Goal: Task Accomplishment & Management: Complete application form

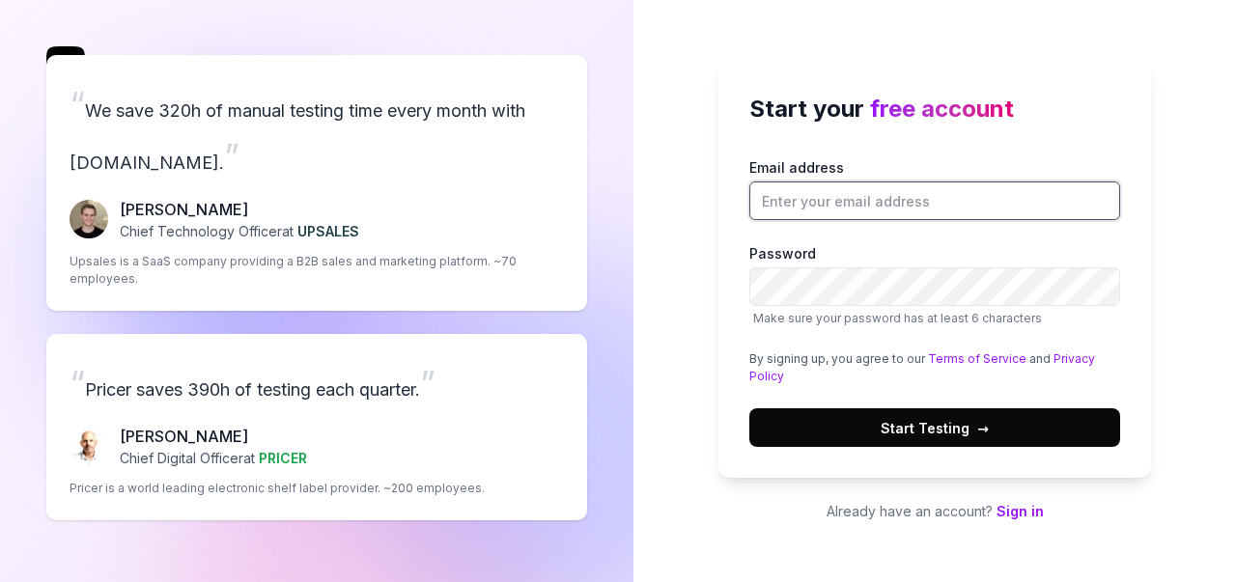
click at [807, 197] on input "Email address" at bounding box center [934, 200] width 371 height 39
type input "[EMAIL_ADDRESS][DOMAIN_NAME]"
click at [1155, 279] on div "Start your free account Email address [EMAIL_ADDRESS][DOMAIN_NAME] Password Mak…" at bounding box center [934, 291] width 602 height 582
click at [1008, 439] on button "Start Testing →" at bounding box center [934, 427] width 371 height 39
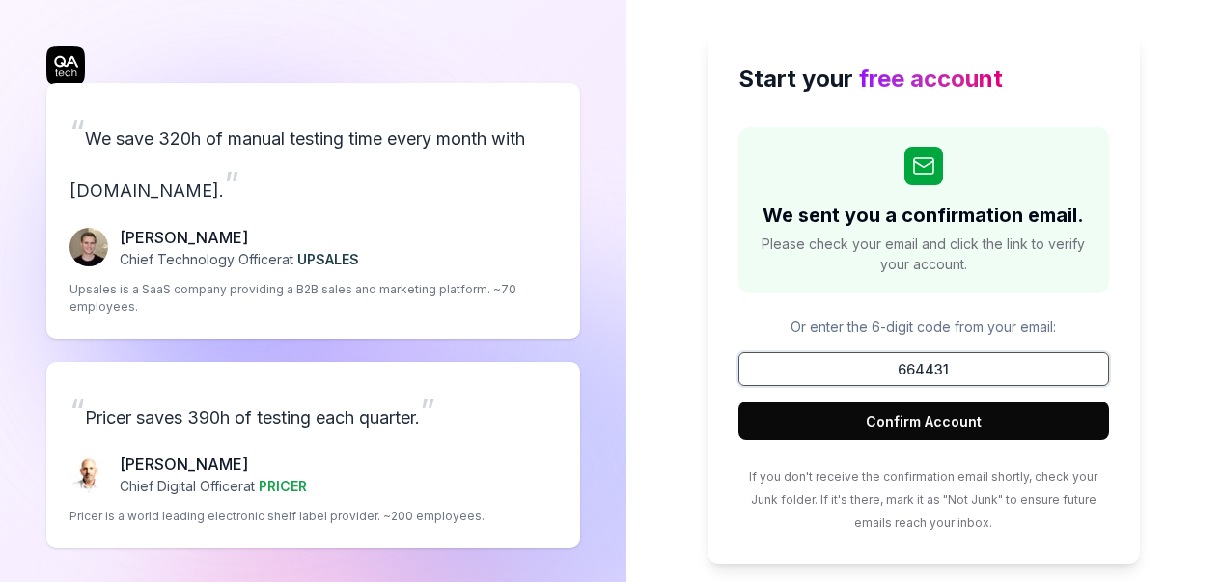
type input "664431"
click at [1006, 409] on button "Confirm Account" at bounding box center [923, 421] width 371 height 39
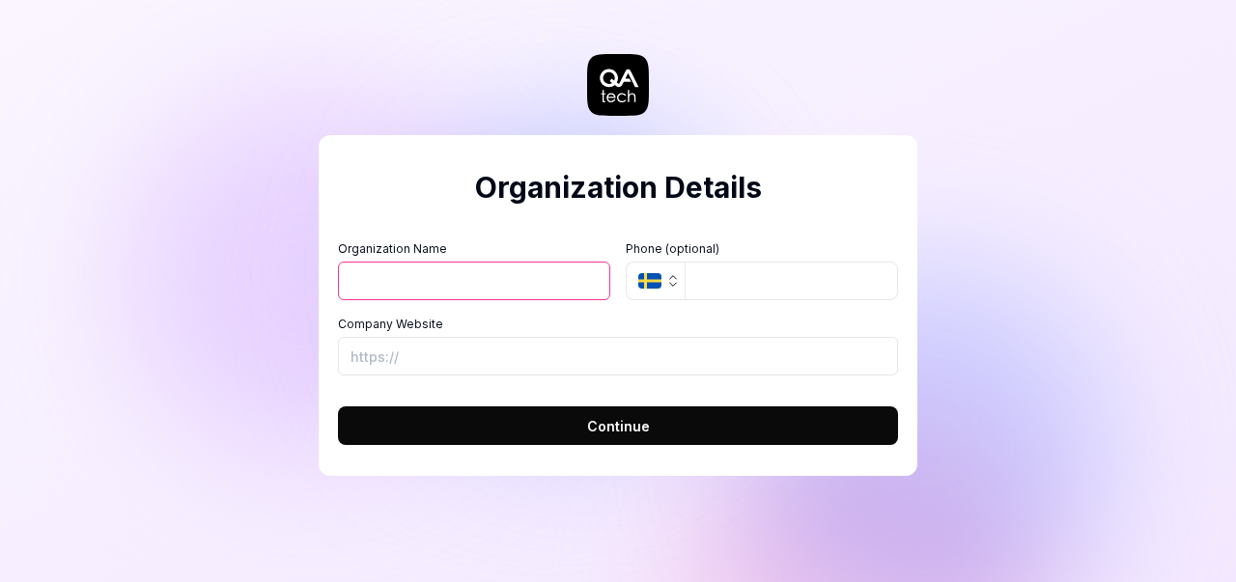
click at [661, 287] on button "SE" at bounding box center [654, 281] width 59 height 39
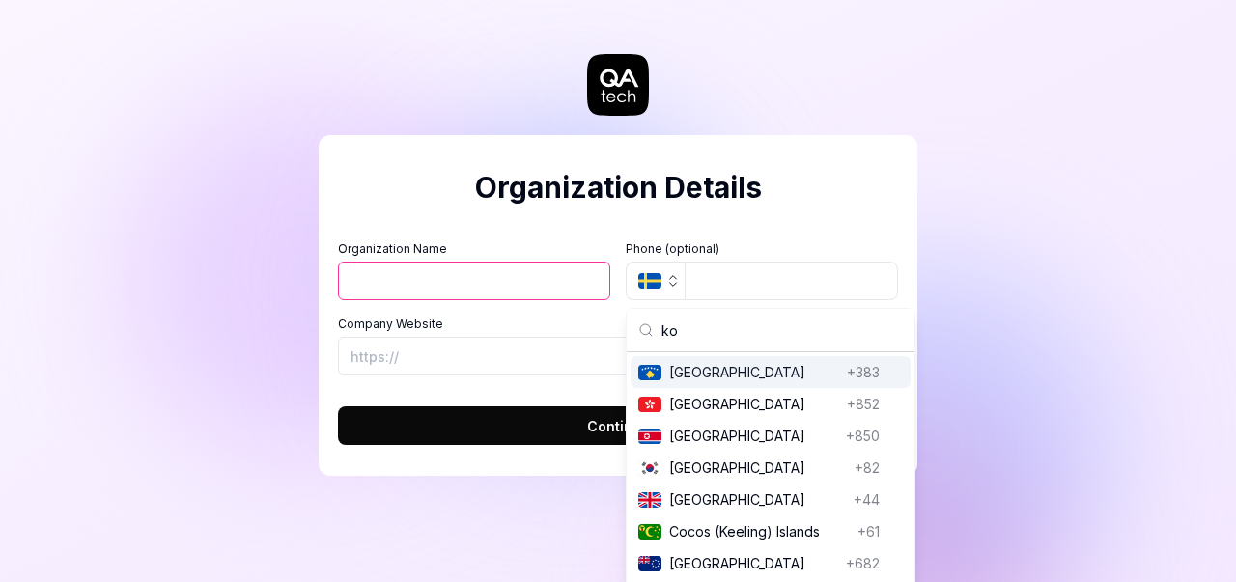
type input "ko"
click at [783, 370] on span "[GEOGRAPHIC_DATA]" at bounding box center [754, 372] width 170 height 20
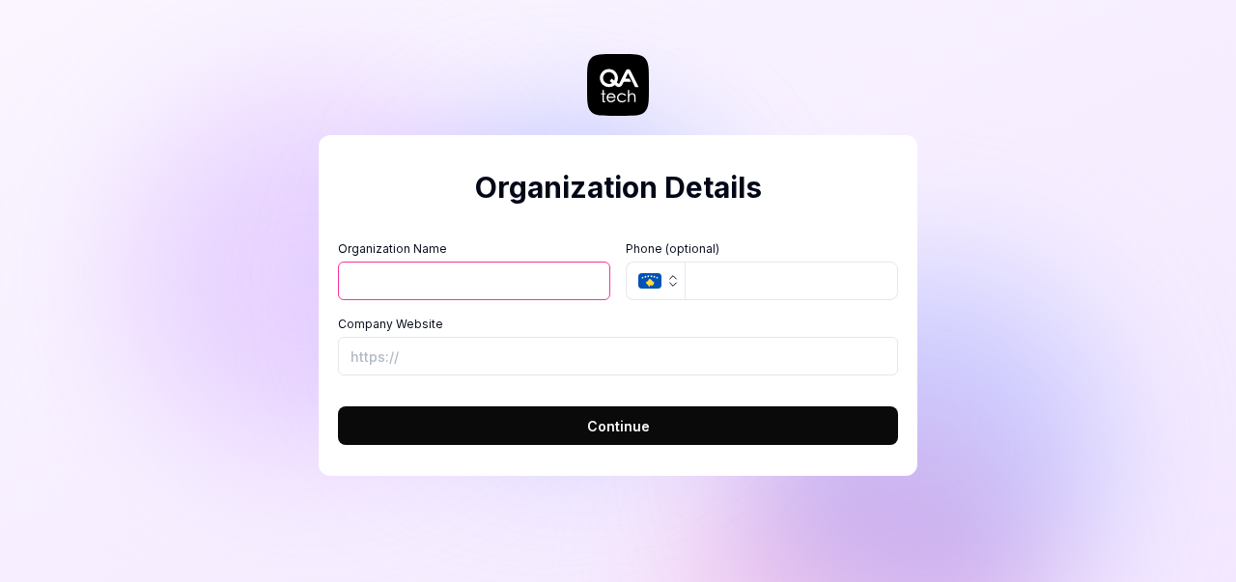
click at [533, 275] on input "Organization Name" at bounding box center [474, 281] width 272 height 39
type input "Albulena"
click at [486, 354] on input "Company Website" at bounding box center [618, 356] width 560 height 39
paste input "[URL][DOMAIN_NAME]"
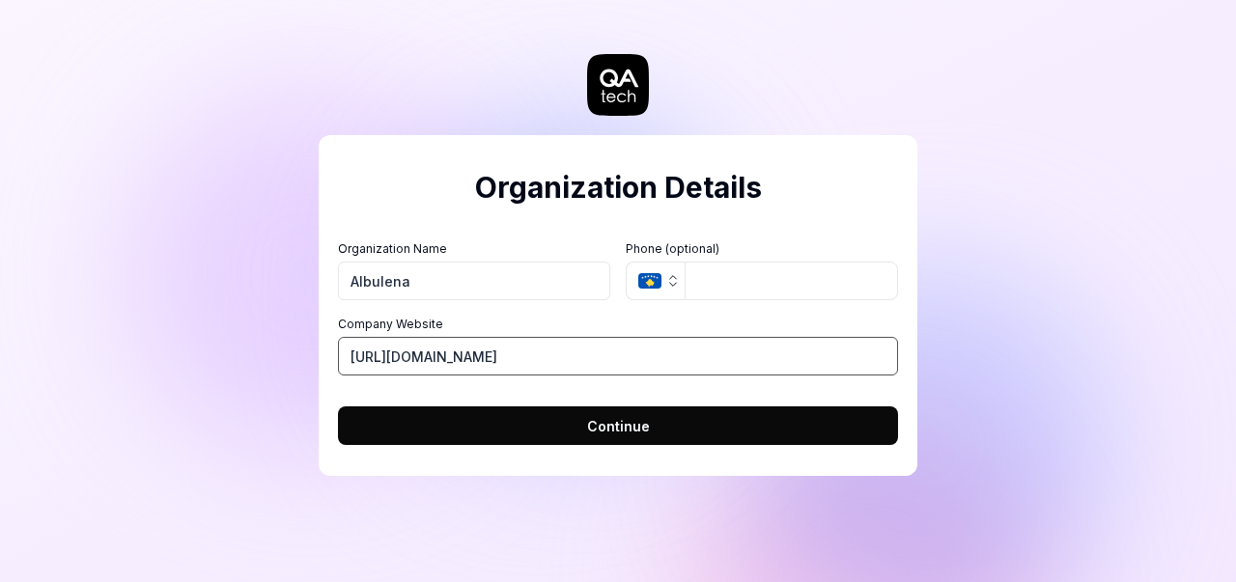
type input "[URL][DOMAIN_NAME]"
click at [771, 414] on button "Continue" at bounding box center [618, 425] width 560 height 39
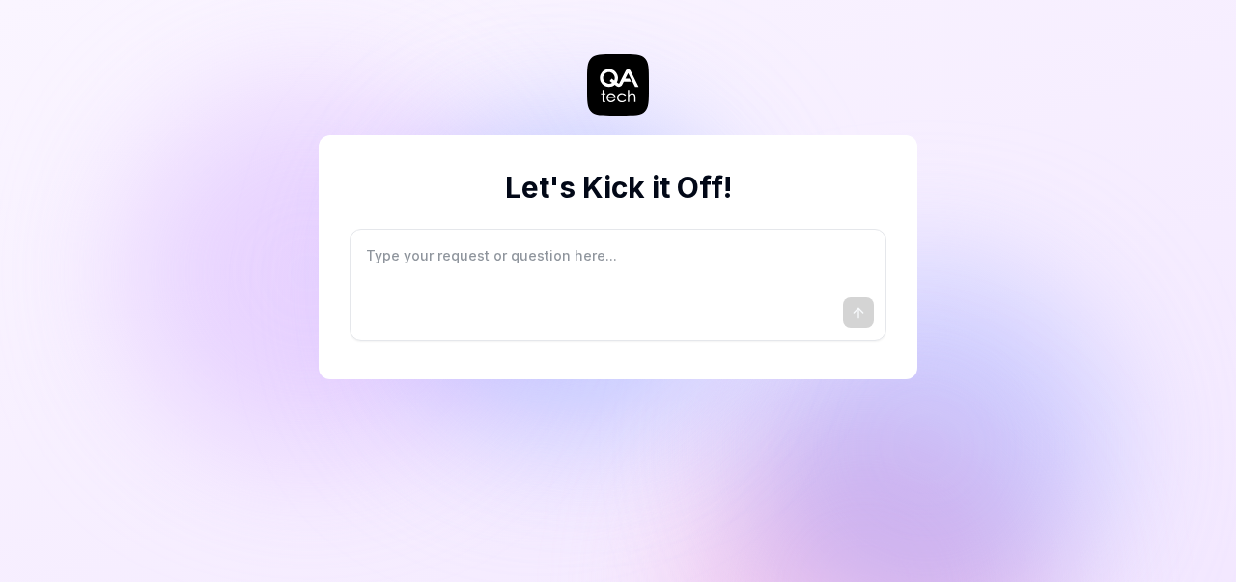
type textarea "*"
type textarea "I"
type textarea "*"
type textarea "I"
type textarea "*"
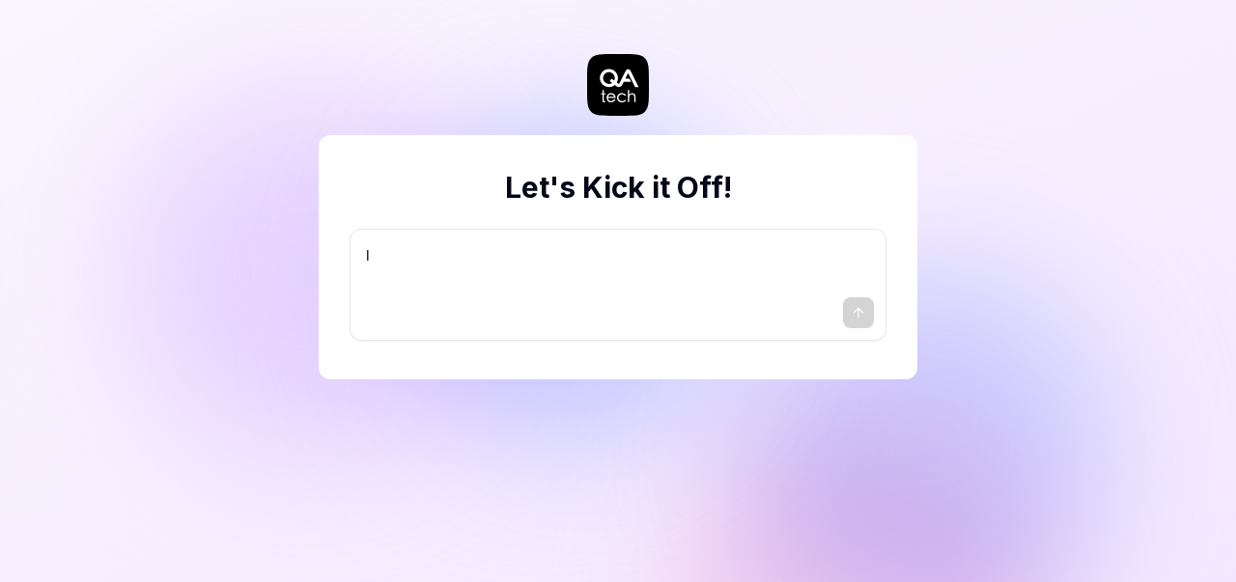
type textarea "I w"
type textarea "*"
type textarea "I wa"
type textarea "*"
type textarea "I wan"
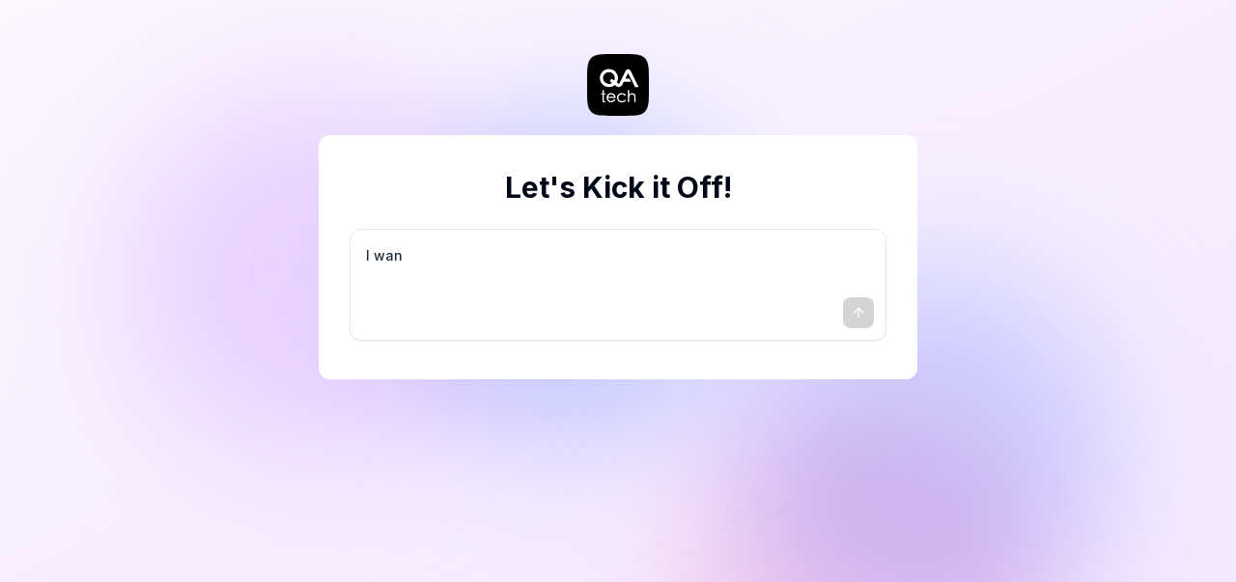
type textarea "*"
type textarea "I want"
type textarea "*"
type textarea "I want"
type textarea "*"
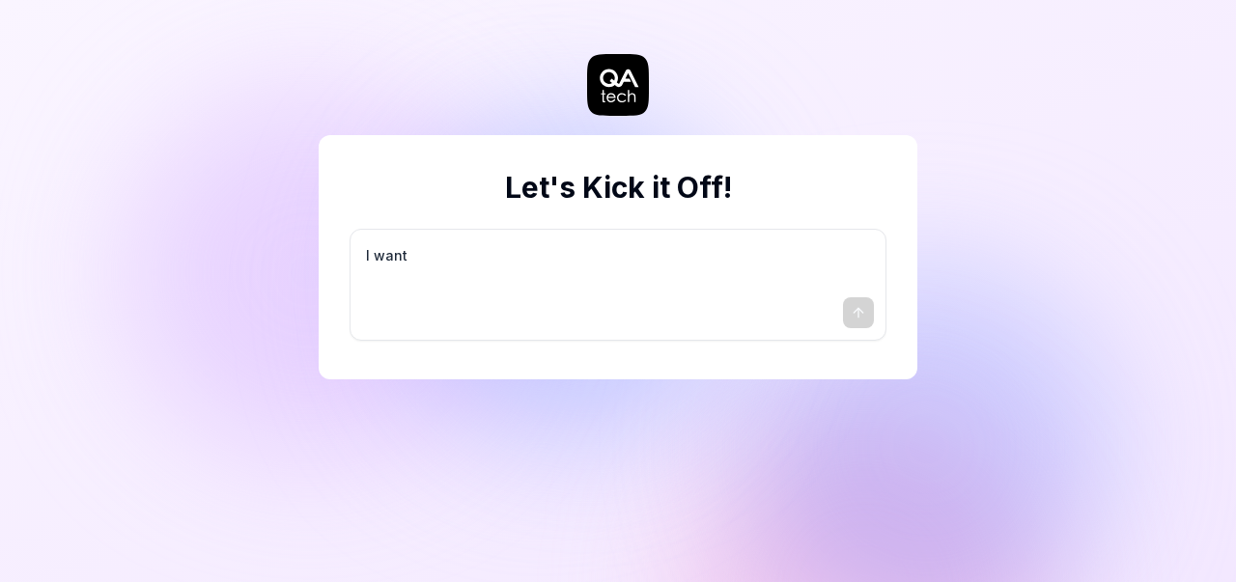
type textarea "I want a"
type textarea "*"
type textarea "I want a"
type textarea "*"
type textarea "I want a g"
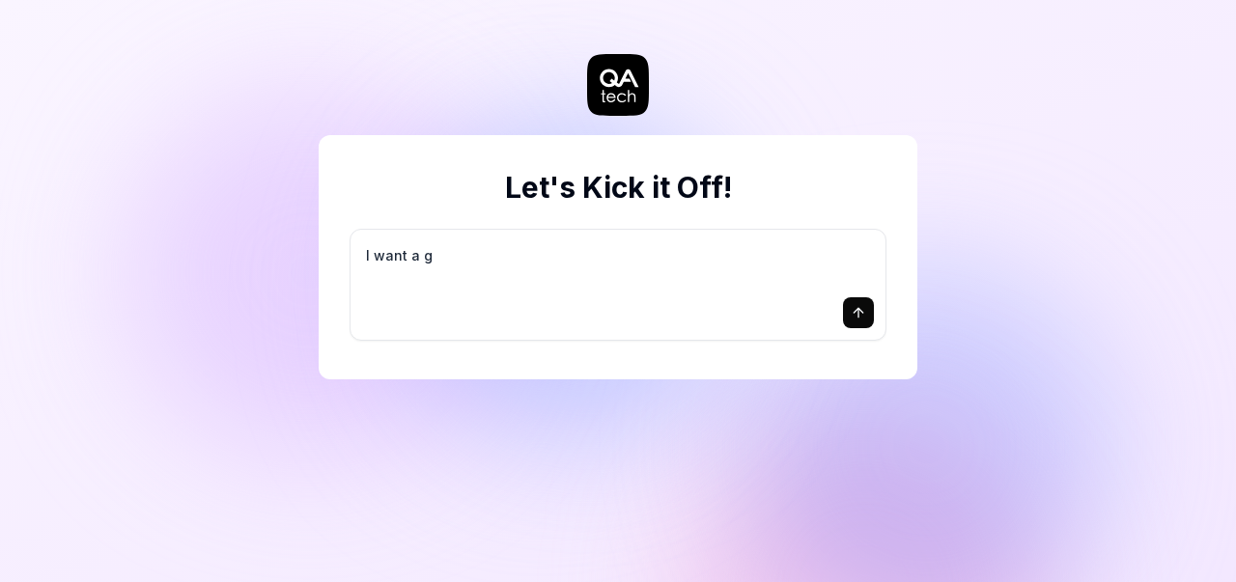
type textarea "*"
type textarea "I want a go"
type textarea "*"
type textarea "I want a goo"
type textarea "*"
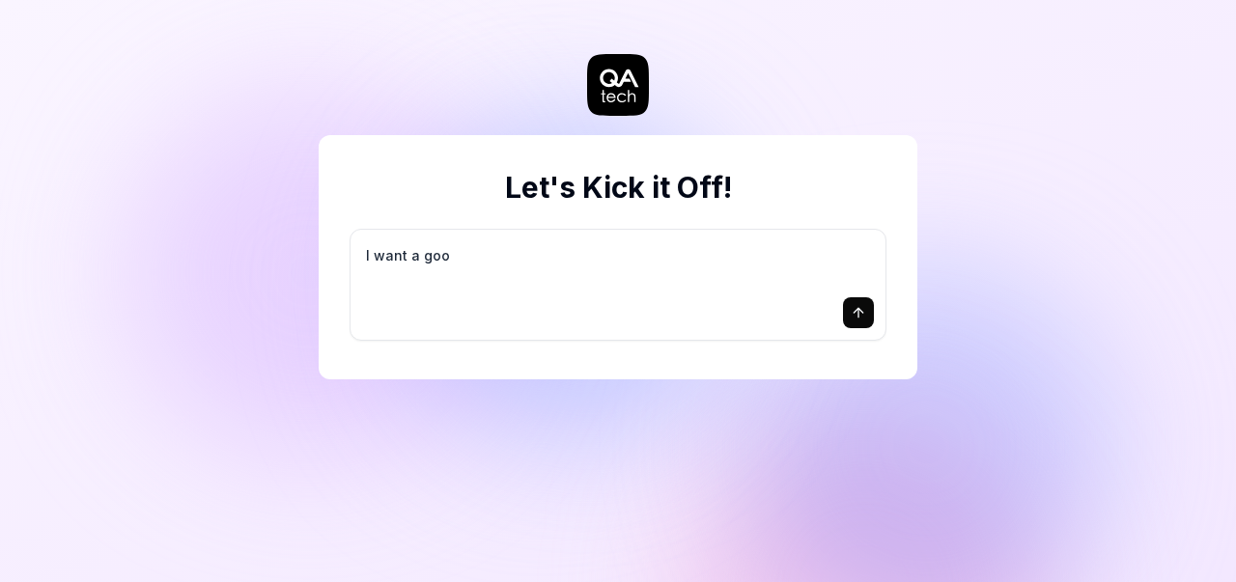
type textarea "I want a good"
type textarea "*"
type textarea "I want a good"
type textarea "*"
type textarea "I want a good t"
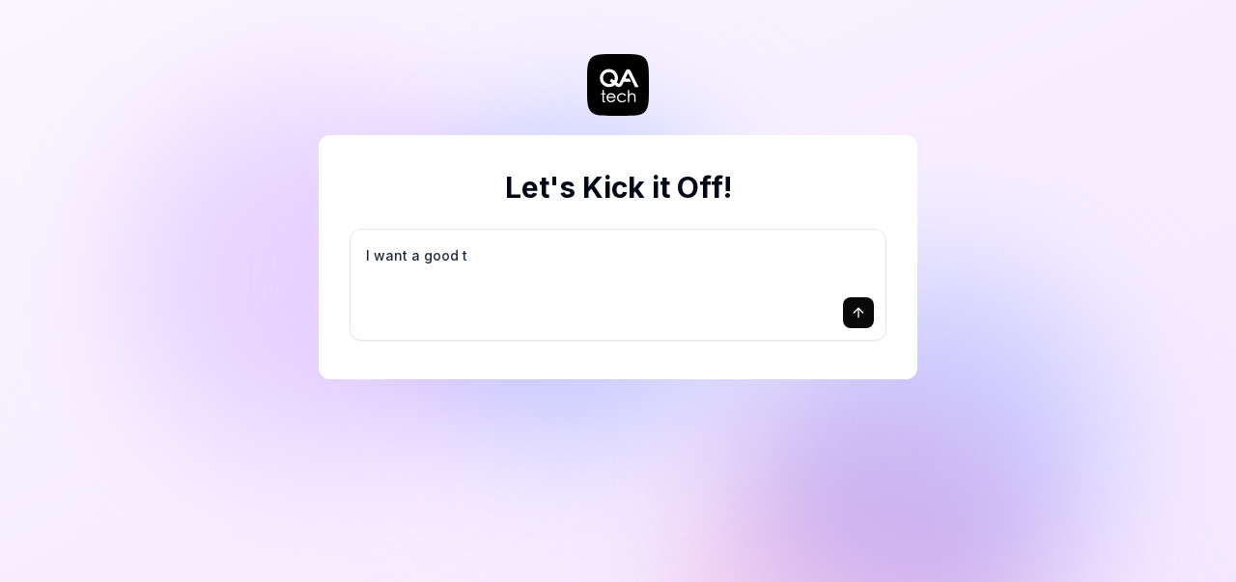
type textarea "*"
type textarea "I want a good te"
type textarea "*"
type textarea "I want a good tes"
type textarea "*"
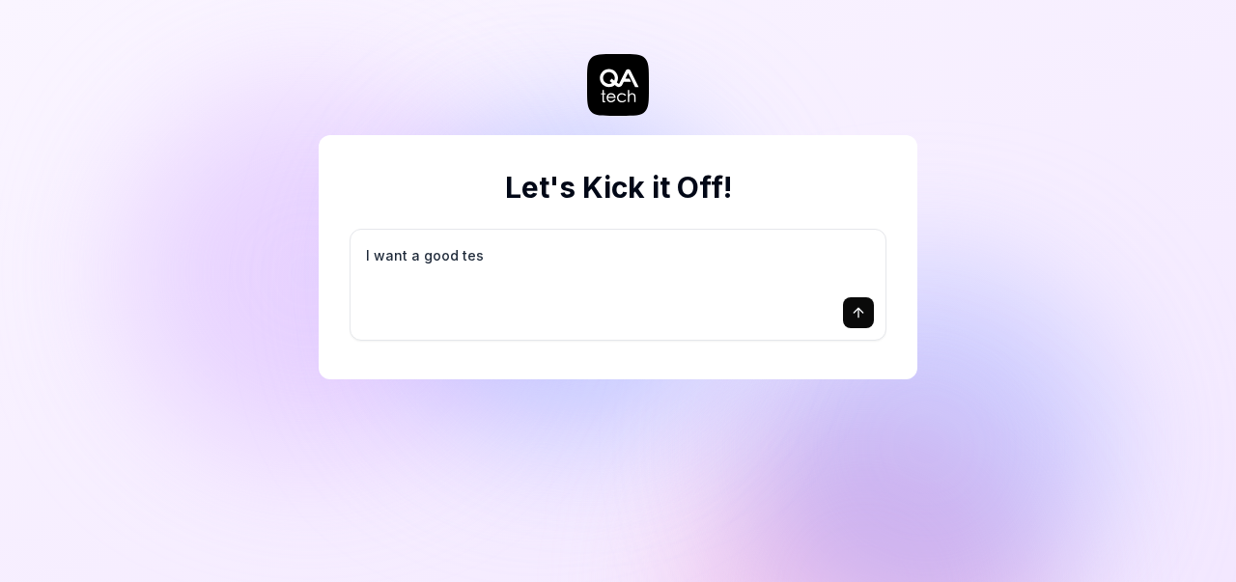
type textarea "I want a good test"
type textarea "*"
type textarea "I want a good test"
type textarea "*"
type textarea "I want a good test s"
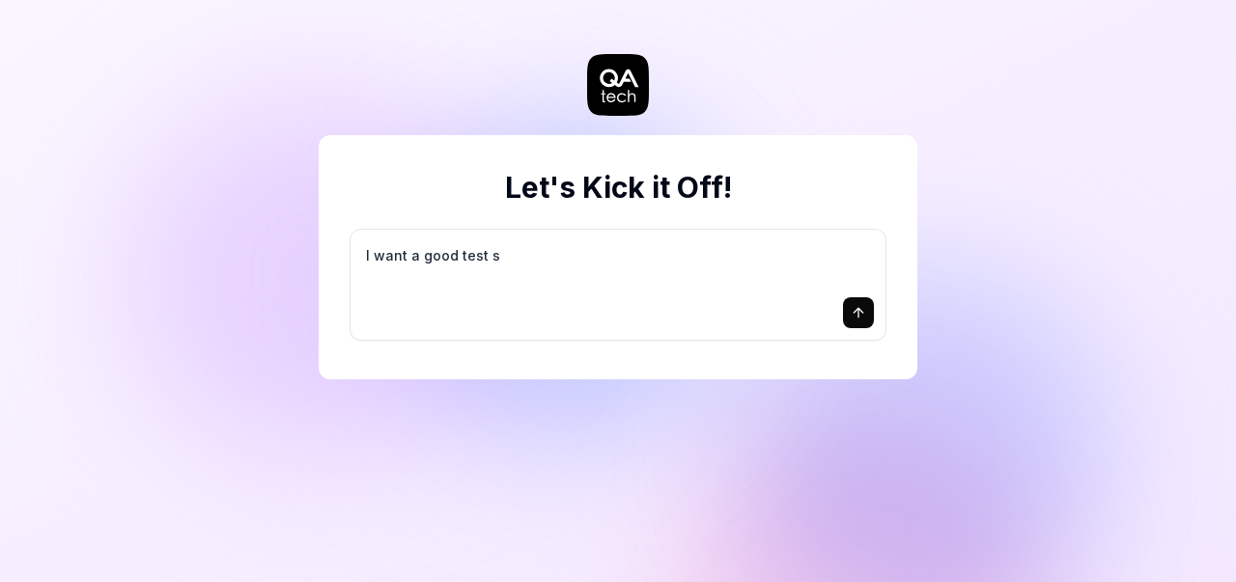
type textarea "*"
type textarea "I want a good test se"
type textarea "*"
type textarea "I want a good test set"
type textarea "*"
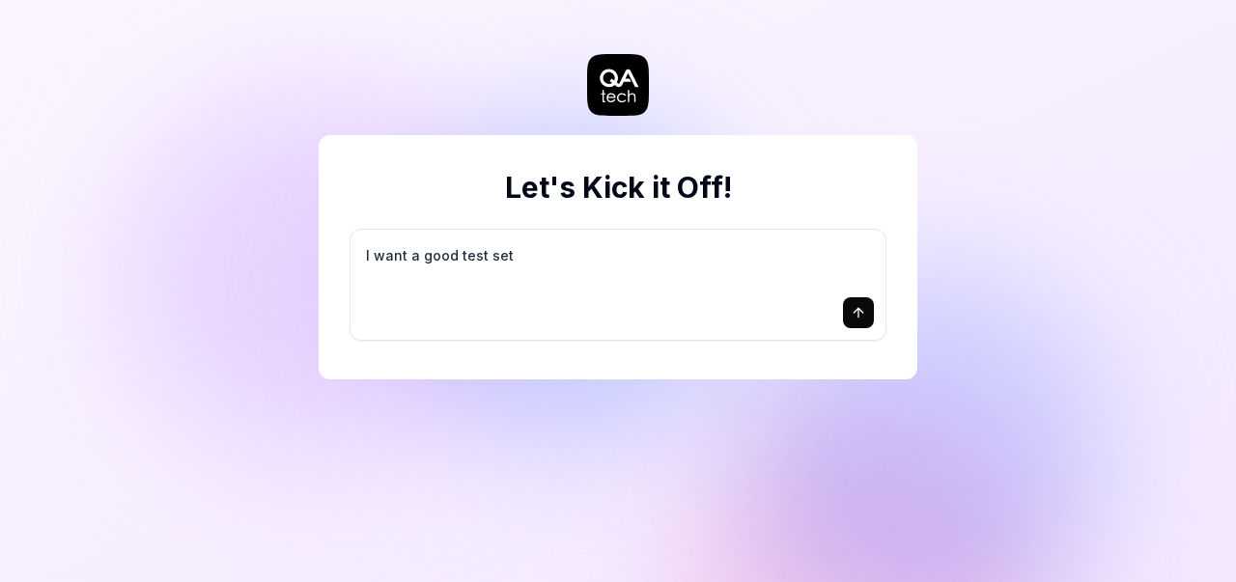
type textarea "I want a good test setu"
type textarea "*"
type textarea "I want a good test setup"
type textarea "*"
type textarea "I want a good test setup"
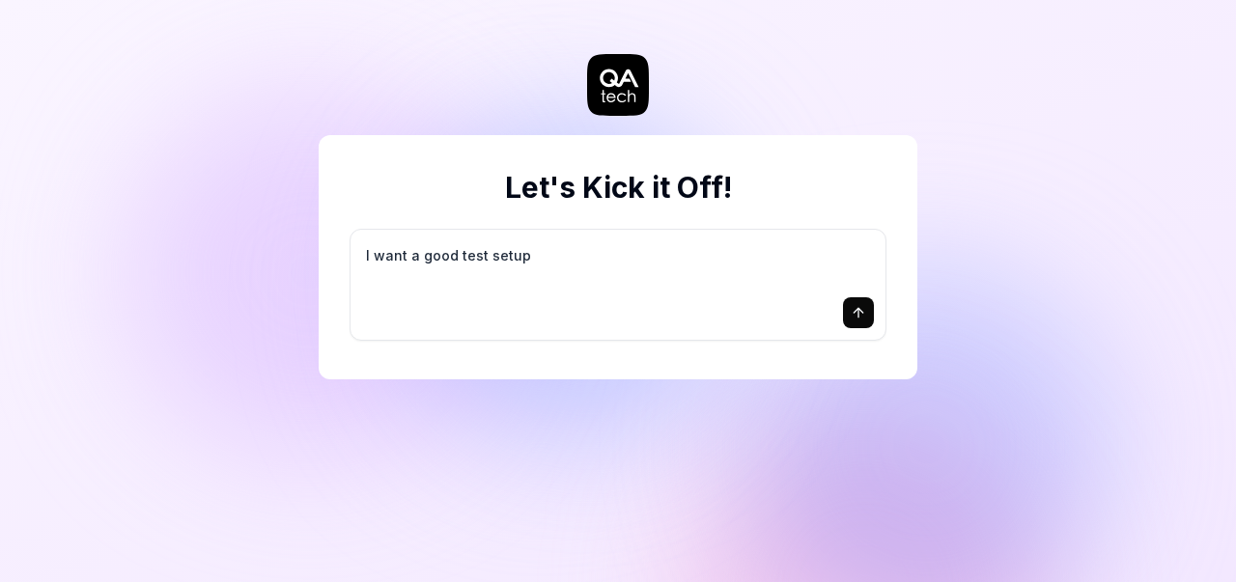
type textarea "*"
type textarea "I want a good test setup f"
type textarea "*"
type textarea "I want a good test setup fo"
type textarea "*"
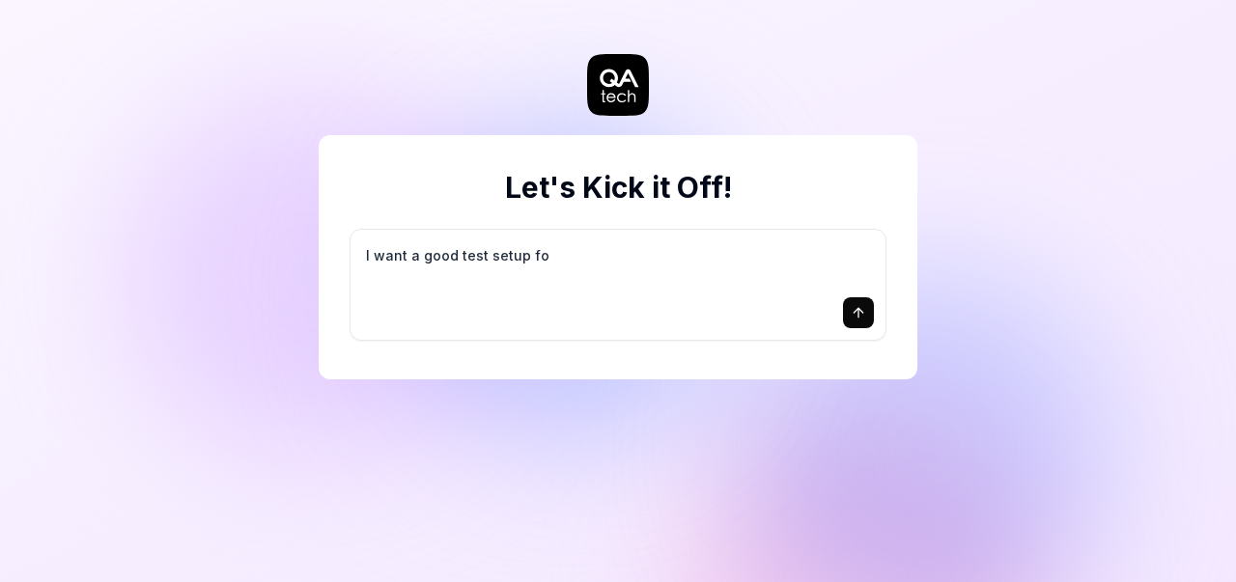
type textarea "I want a good test setup for"
type textarea "*"
type textarea "I want a good test setup for"
type textarea "*"
type textarea "I want a good test setup for m"
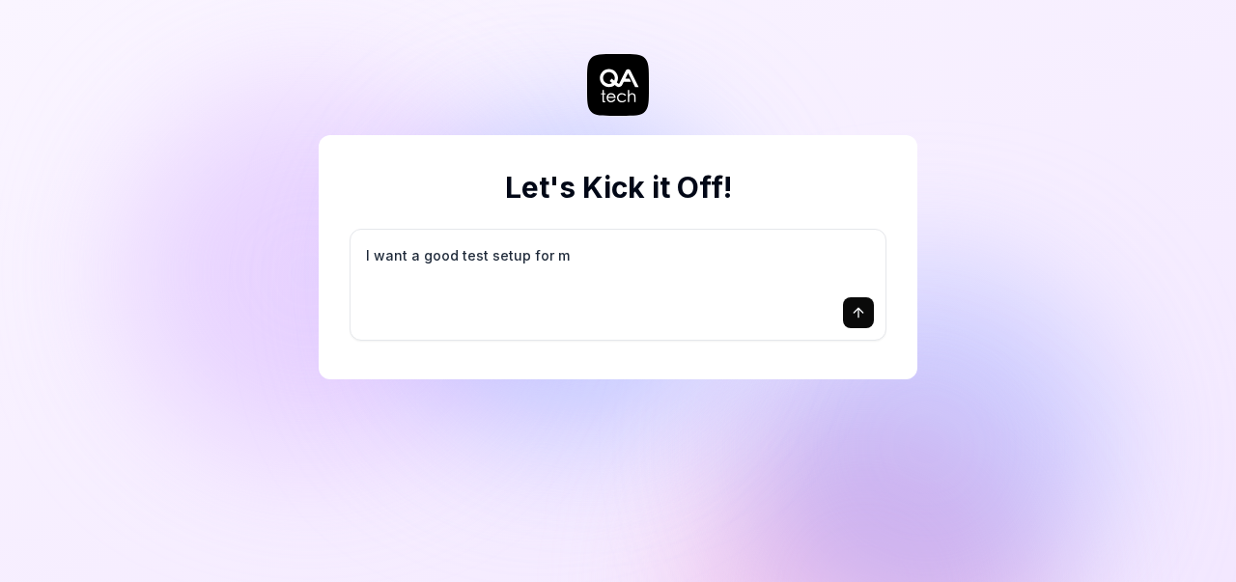
type textarea "*"
type textarea "I want a good test setup for my"
type textarea "*"
type textarea "I want a good test setup for my"
type textarea "*"
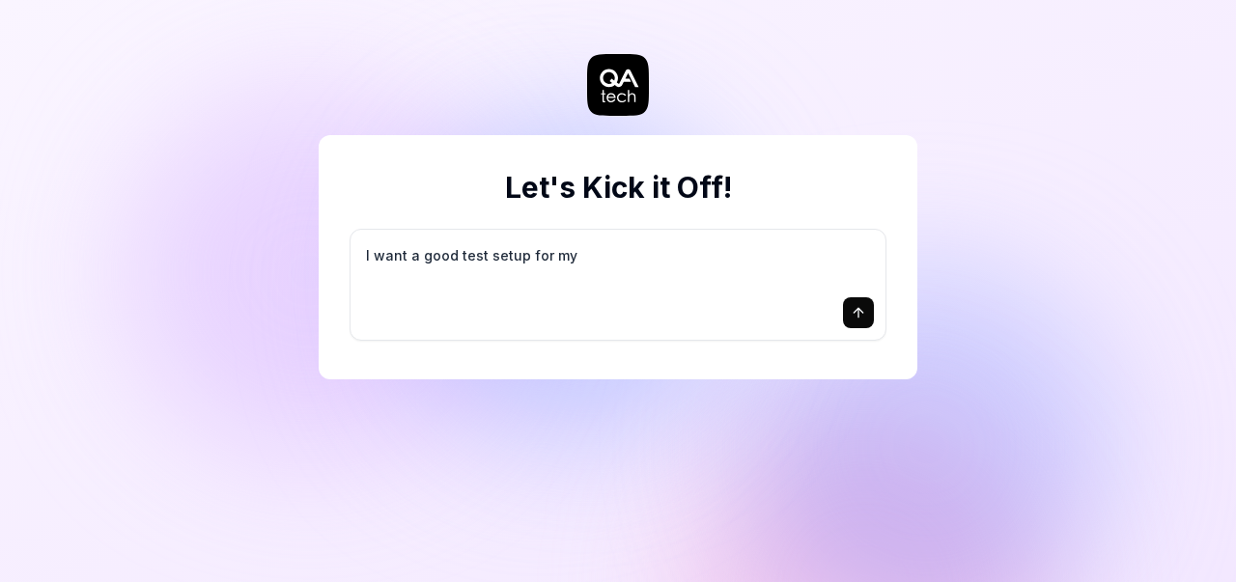
type textarea "I want a good test setup for my s"
type textarea "*"
type textarea "I want a good test setup for my si"
type textarea "*"
type textarea "I want a good test setup for my sit"
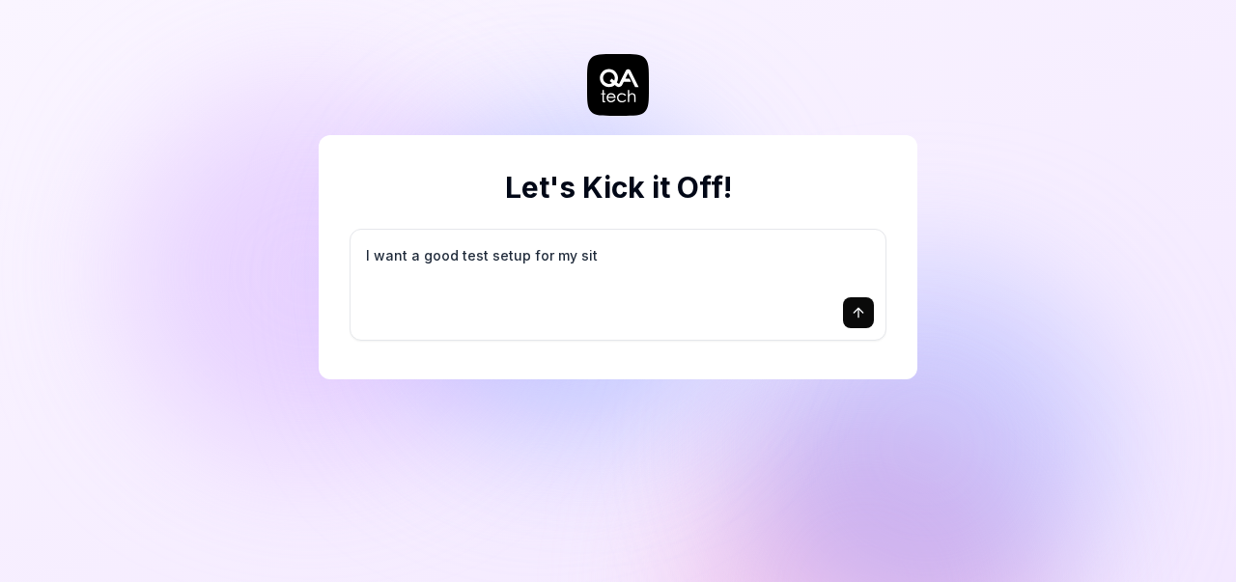
type textarea "*"
type textarea "I want a good test setup for my site"
type textarea "*"
type textarea "I want a good test setup for my site"
type textarea "*"
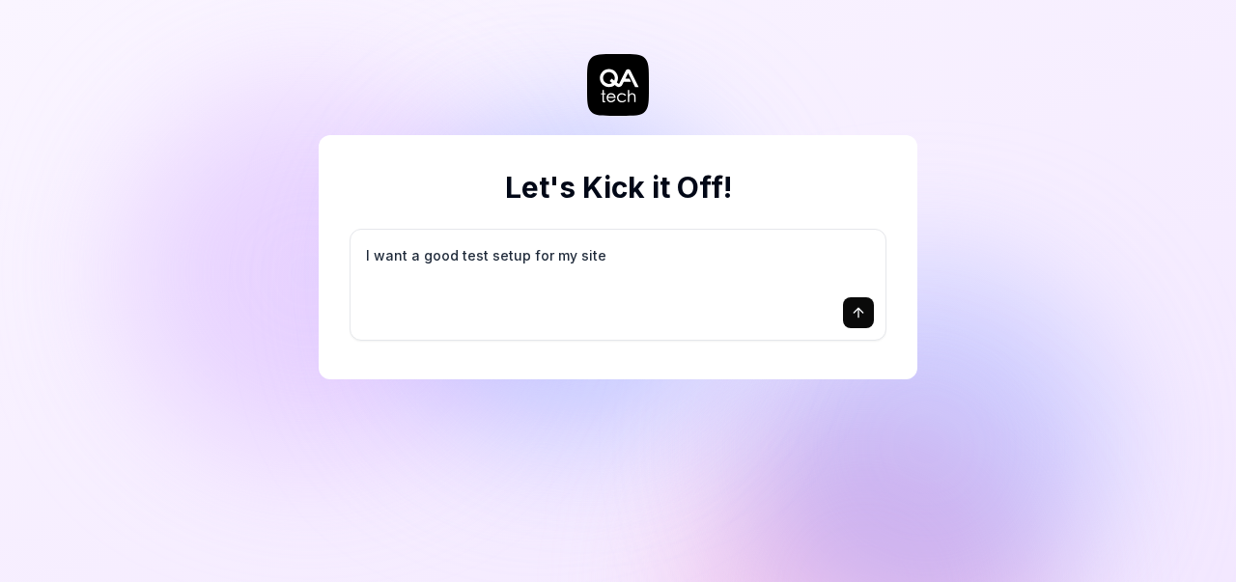
type textarea "I want a good test setup for my site -"
type textarea "*"
type textarea "I want a good test setup for my site -"
type textarea "*"
type textarea "I want a good test setup for my site - h"
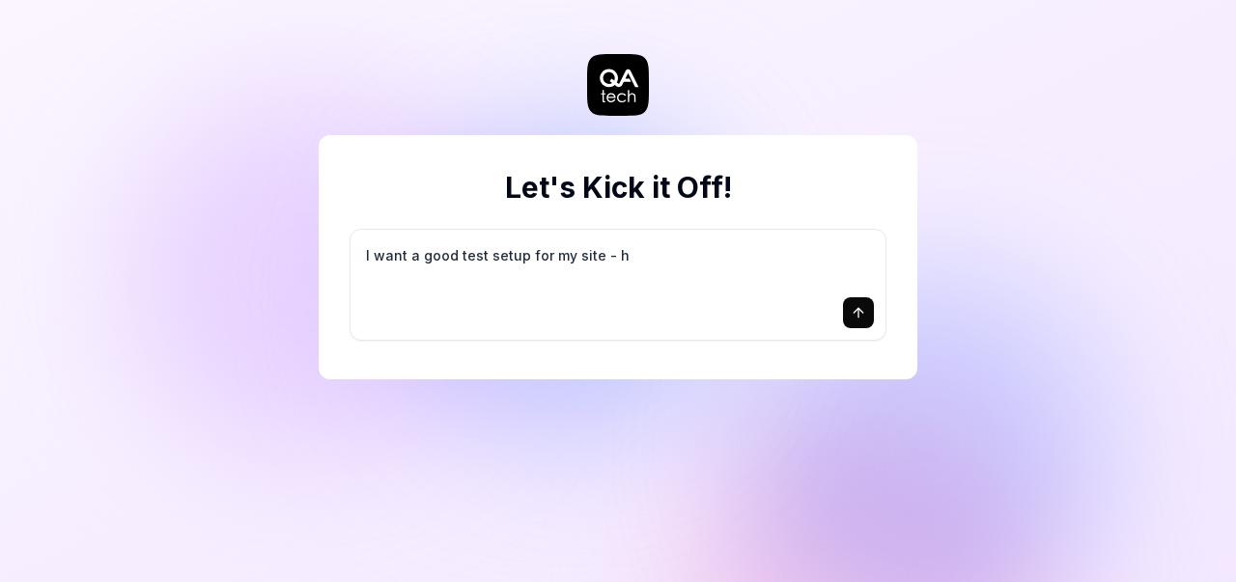
type textarea "*"
type textarea "I want a good test setup for my site - he"
type textarea "*"
type textarea "I want a good test setup for my site - hel"
type textarea "*"
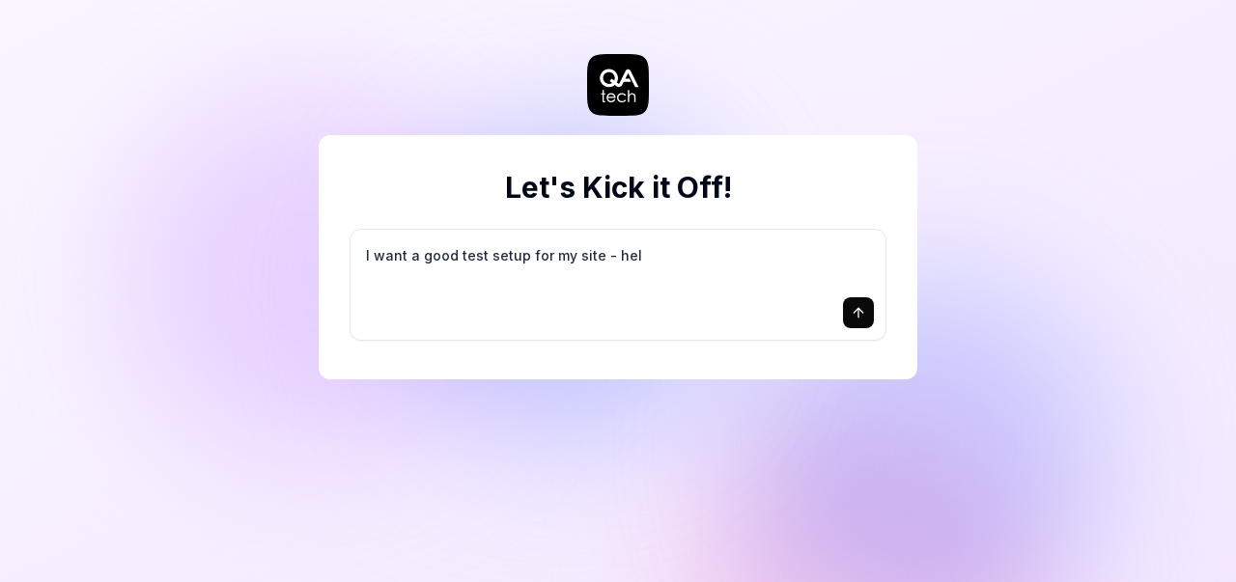
type textarea "I want a good test setup for my site - help"
type textarea "*"
type textarea "I want a good test setup for my site - help"
type textarea "*"
type textarea "I want a good test setup for my site - help m"
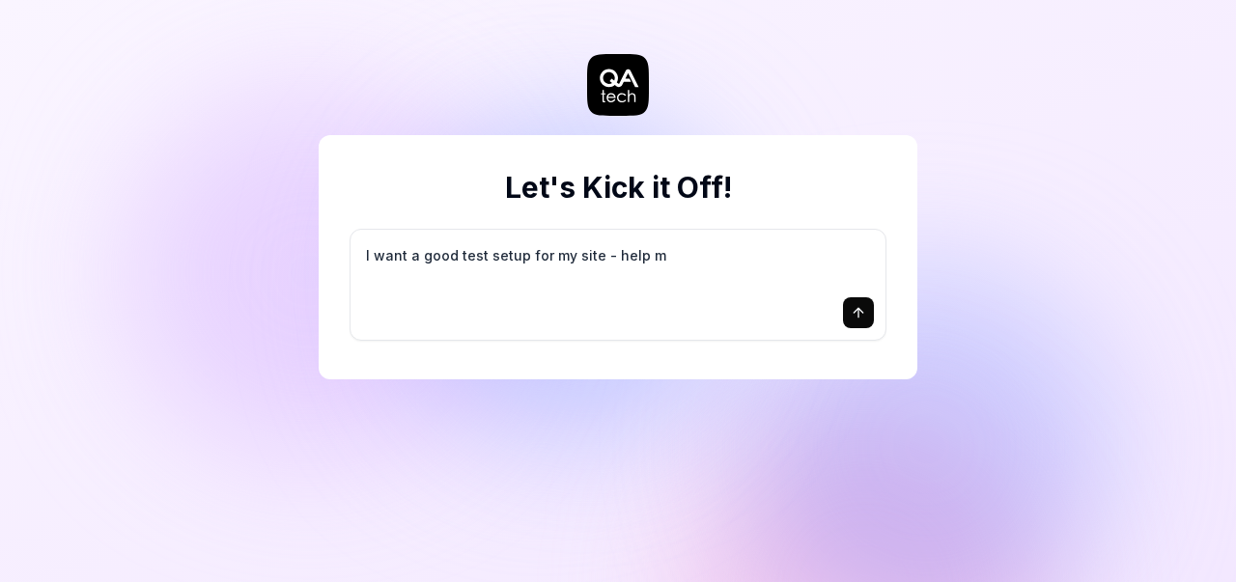
type textarea "*"
type textarea "I want a good test setup for my site - help me"
type textarea "*"
type textarea "I want a good test setup for my site - help me"
type textarea "*"
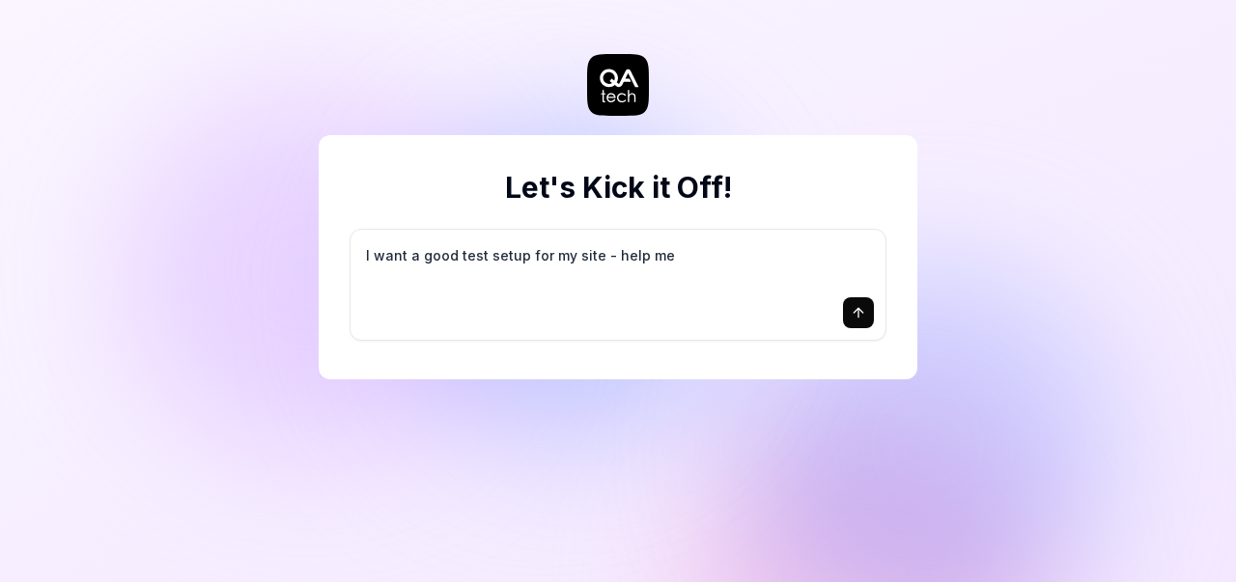
type textarea "I want a good test setup for my site - help me c"
type textarea "*"
type textarea "I want a good test setup for my site - help me cr"
type textarea "*"
type textarea "I want a good test setup for my site - help me cre"
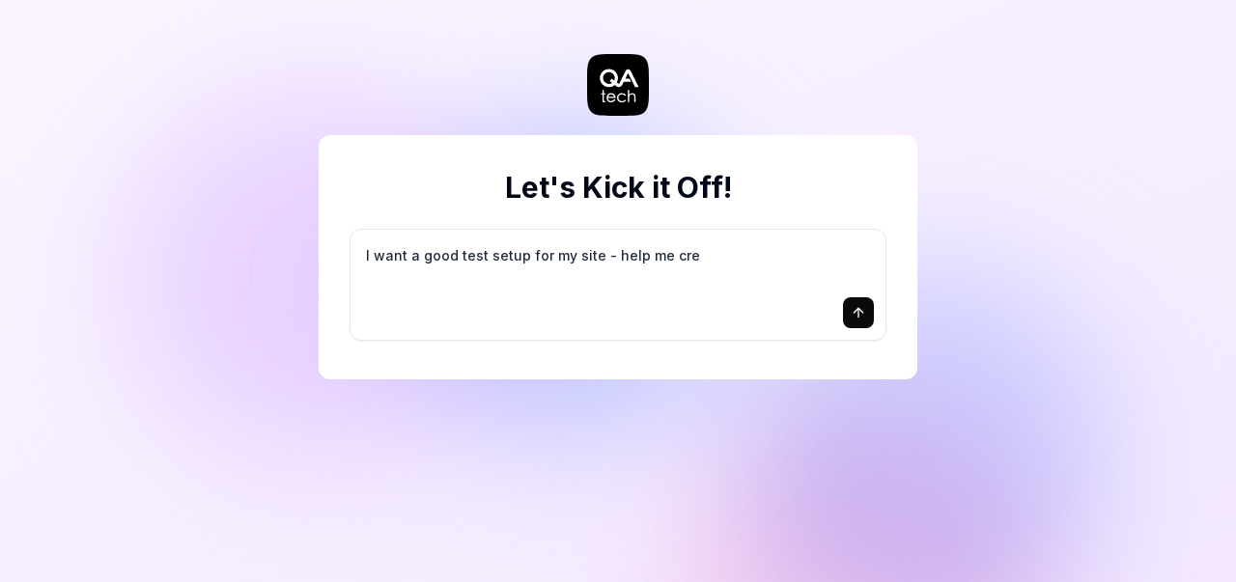
type textarea "*"
type textarea "I want a good test setup for my site - help me crea"
type textarea "*"
type textarea "I want a good test setup for my site - help me creat"
type textarea "*"
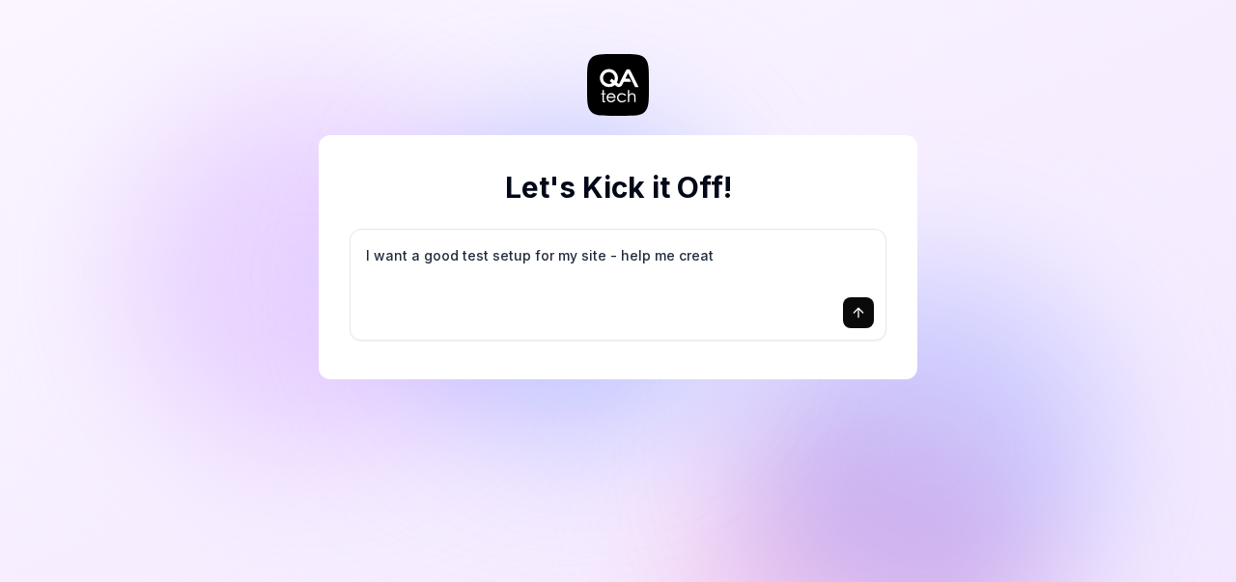
type textarea "I want a good test setup for my site - help me create"
type textarea "*"
type textarea "I want a good test setup for my site - help me create"
type textarea "*"
type textarea "I want a good test setup for my site - help me create t"
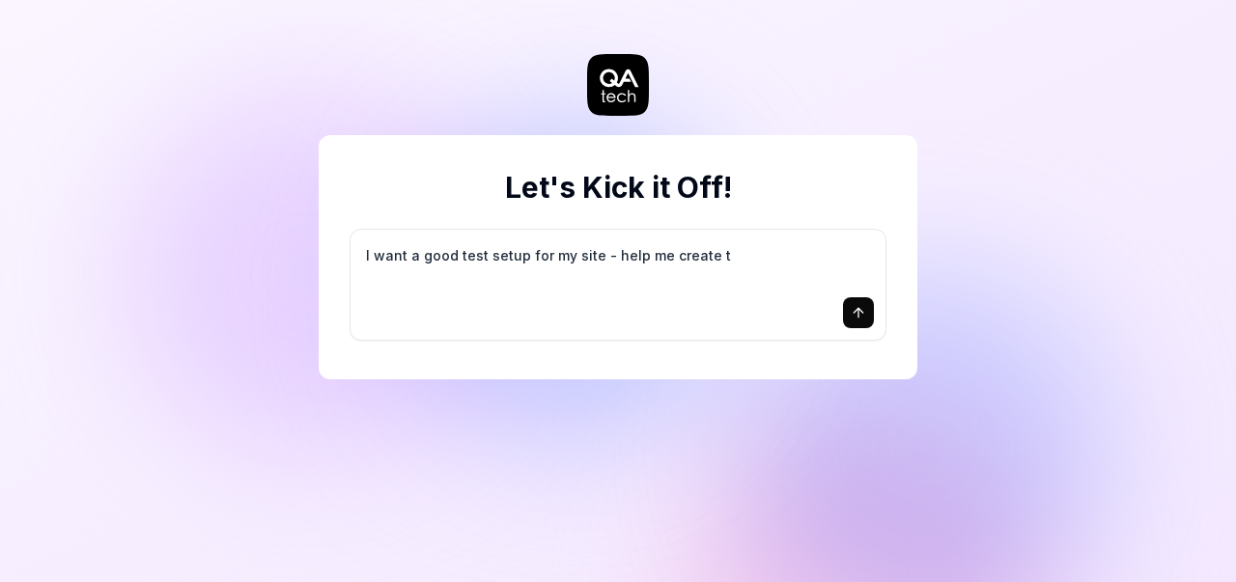
type textarea "*"
type textarea "I want a good test setup for my site - help me create th"
type textarea "*"
type textarea "I want a good test setup for my site - help me create the"
type textarea "*"
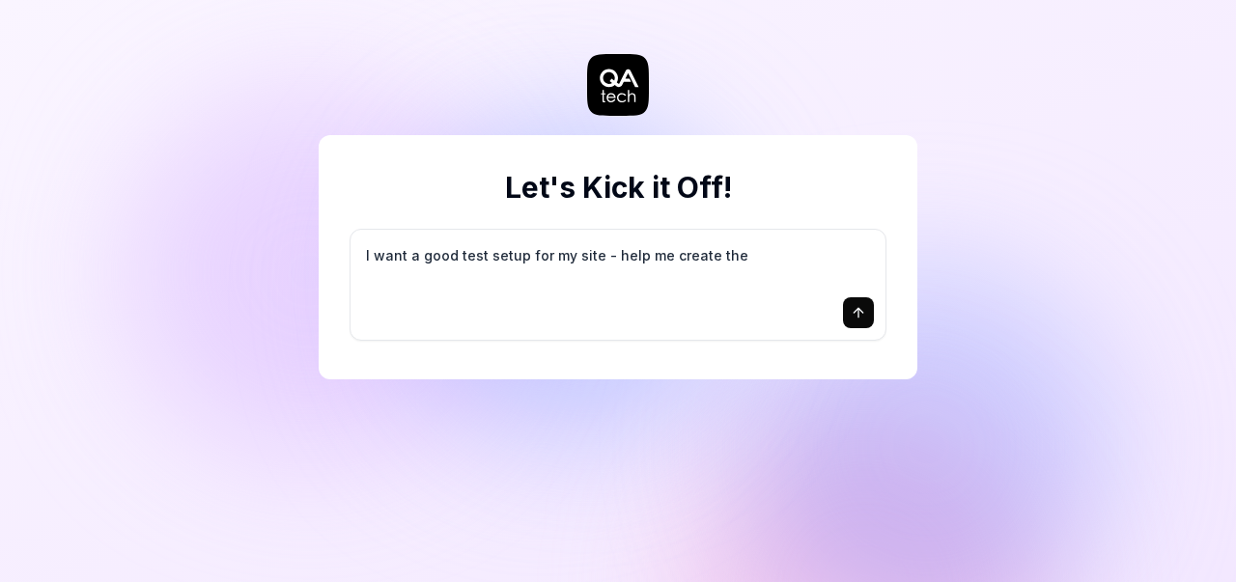
type textarea "I want a good test setup for my site - help me create the"
type textarea "*"
type textarea "I want a good test setup for my site - help me create the f"
type textarea "*"
type textarea "I want a good test setup for my site - help me create the fi"
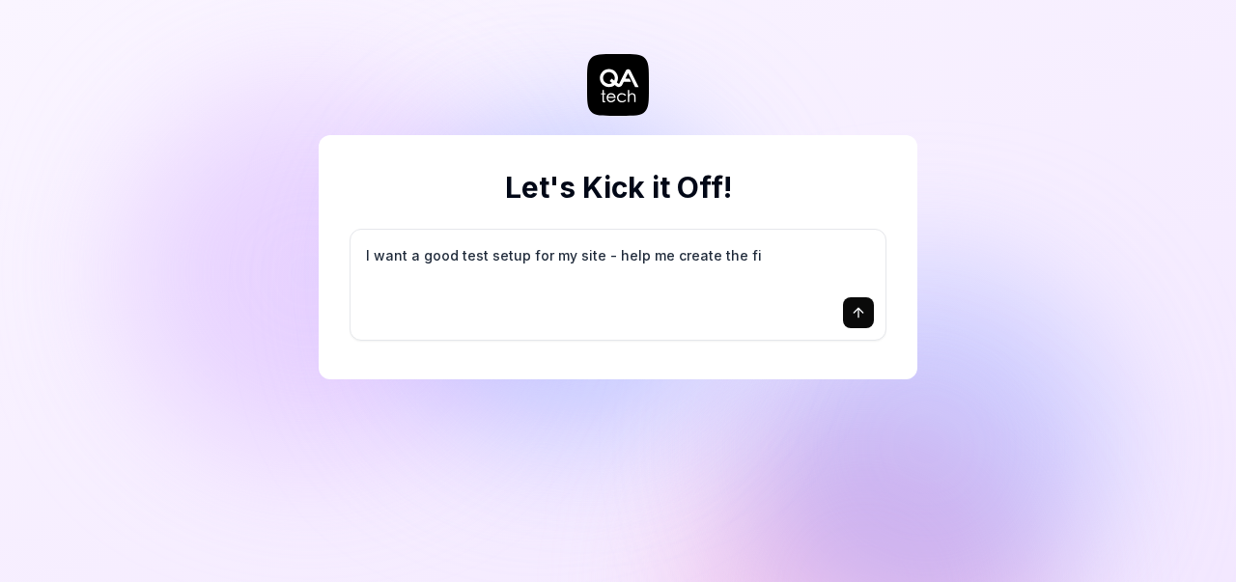
type textarea "*"
type textarea "I want a good test setup for my site - help me create the fir"
type textarea "*"
type textarea "I want a good test setup for my site - help me create the firs"
type textarea "*"
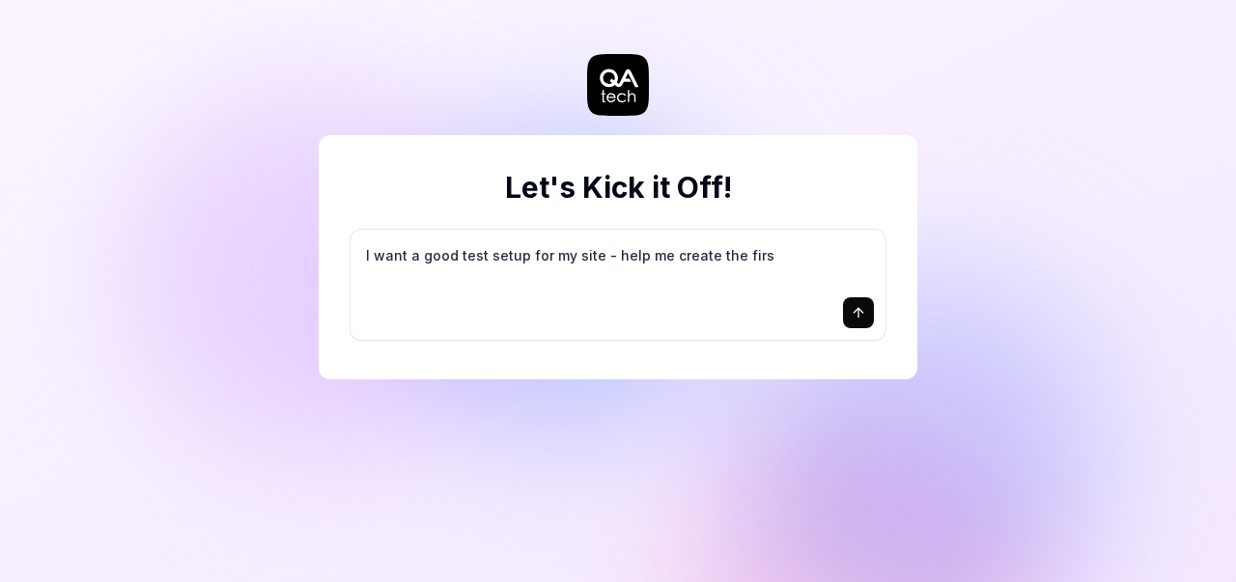
type textarea "I want a good test setup for my site - help me create the first"
type textarea "*"
type textarea "I want a good test setup for my site - help me create the first"
type textarea "*"
type textarea "I want a good test setup for my site - help me create the first 3"
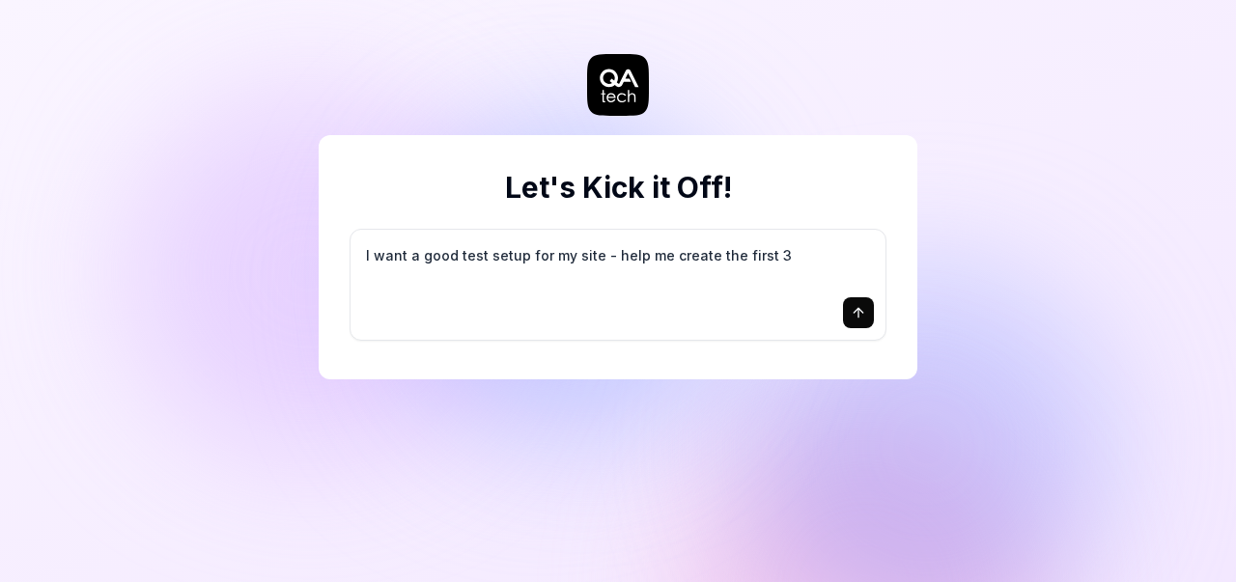
type textarea "*"
type textarea "I want a good test setup for my site - help me create the first 3-"
type textarea "*"
type textarea "I want a good test setup for my site - help me create the first 3-5"
type textarea "*"
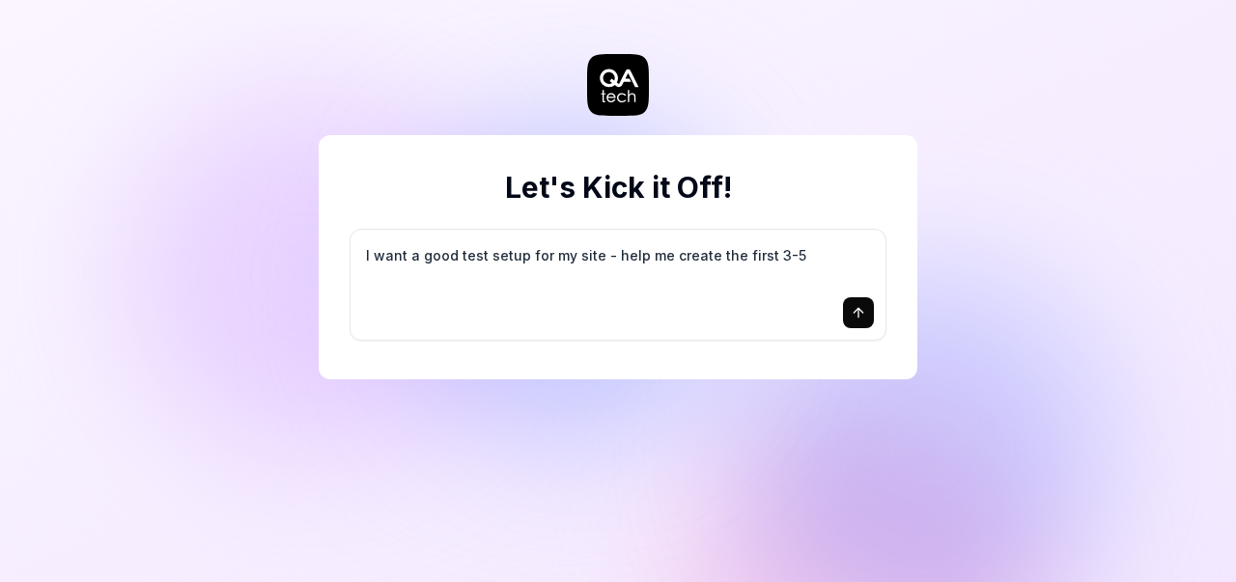
type textarea "I want a good test setup for my site - help me create the first 3-5"
type textarea "*"
type textarea "I want a good test setup for my site - help me create the first 3-5 t"
type textarea "*"
type textarea "I want a good test setup for my site - help me create the first 3-5 te"
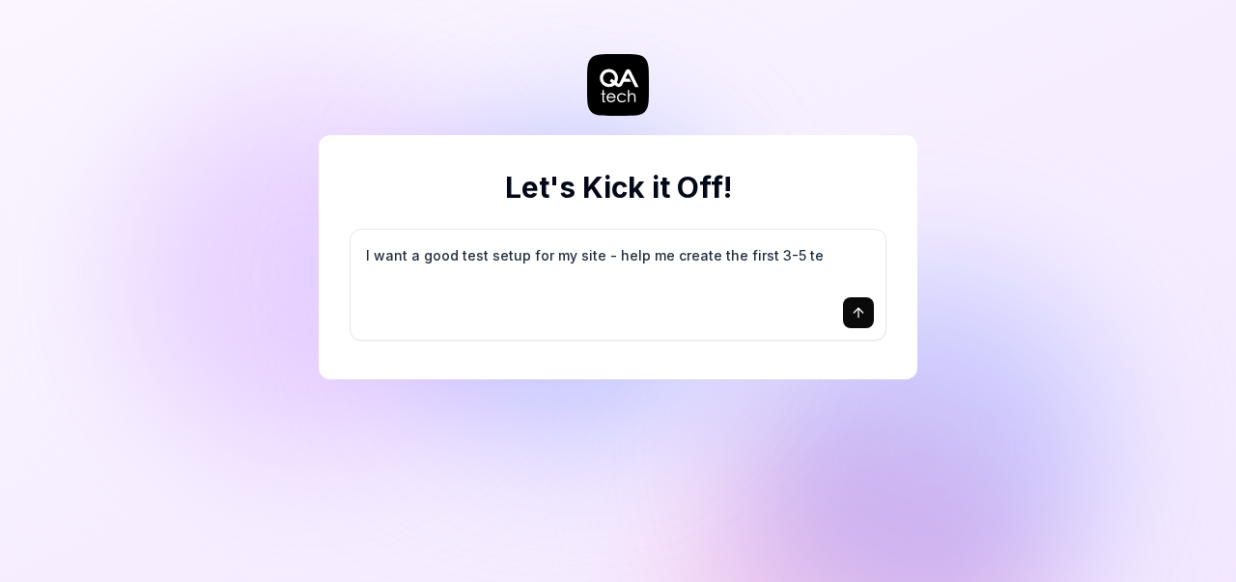
type textarea "*"
type textarea "I want a good test setup for my site - help me create the first 3-5 tes"
type textarea "*"
type textarea "I want a good test setup for my site - help me create the first 3-5 test"
type textarea "*"
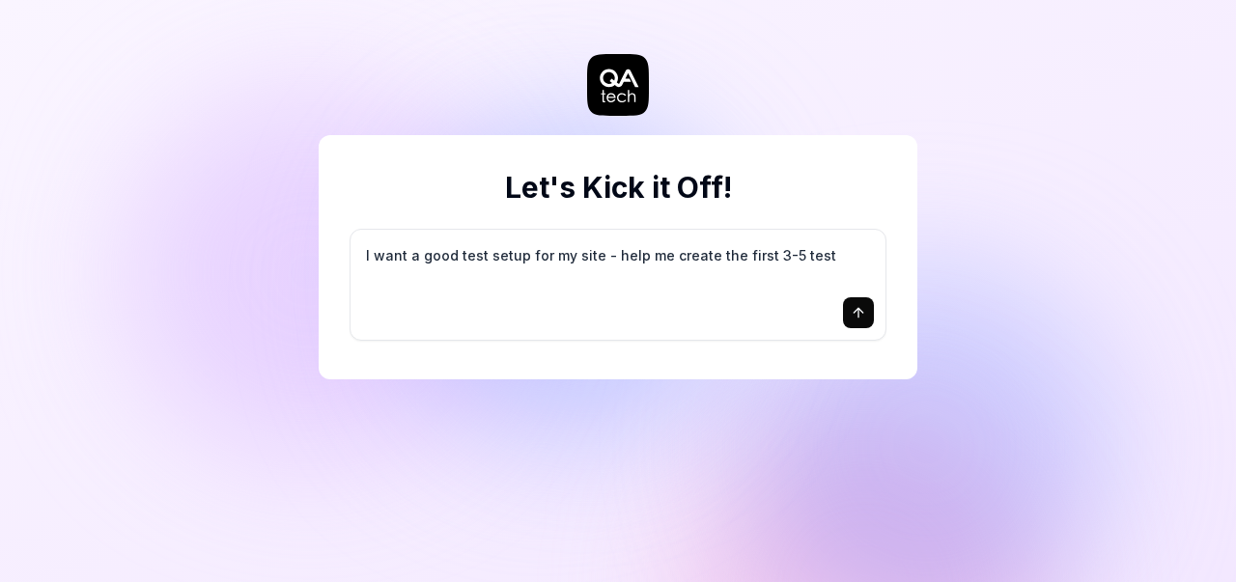
type textarea "I want a good test setup for my site - help me create the first 3-5 test"
type textarea "*"
type textarea "I want a good test setup for my site - help me create the first 3-5 test c"
type textarea "*"
type textarea "I want a good test setup for my site - help me create the first 3-5 test ca"
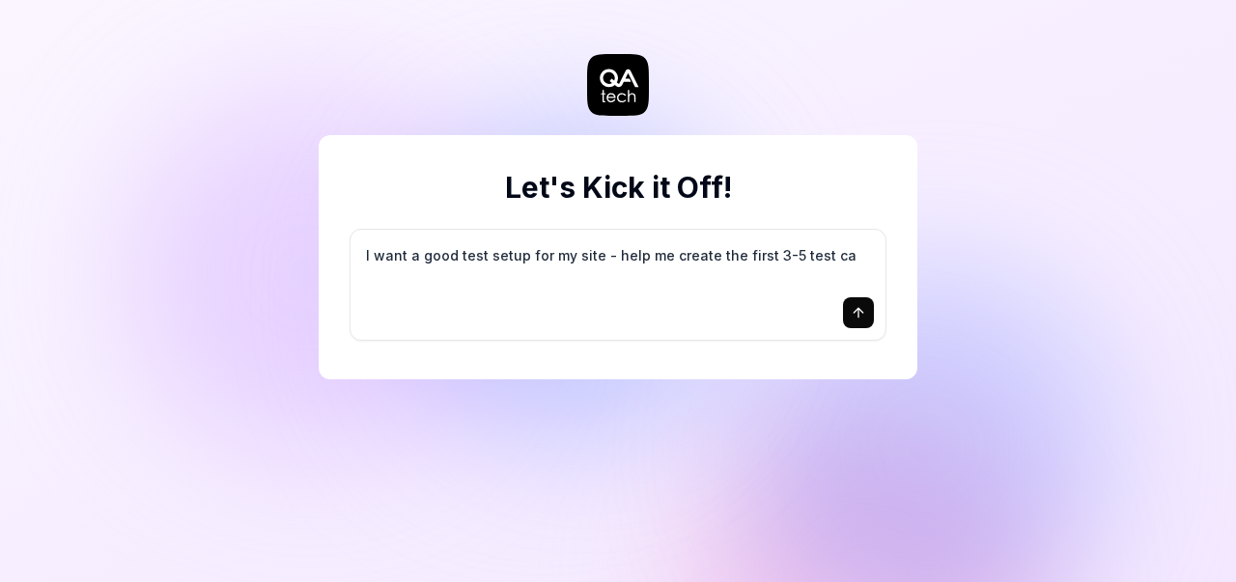
type textarea "*"
type textarea "I want a good test setup for my site - help me create the first 3-5 test cas"
type textarea "*"
type textarea "I want a good test setup for my site - help me create the first 3-5 test case"
type textarea "*"
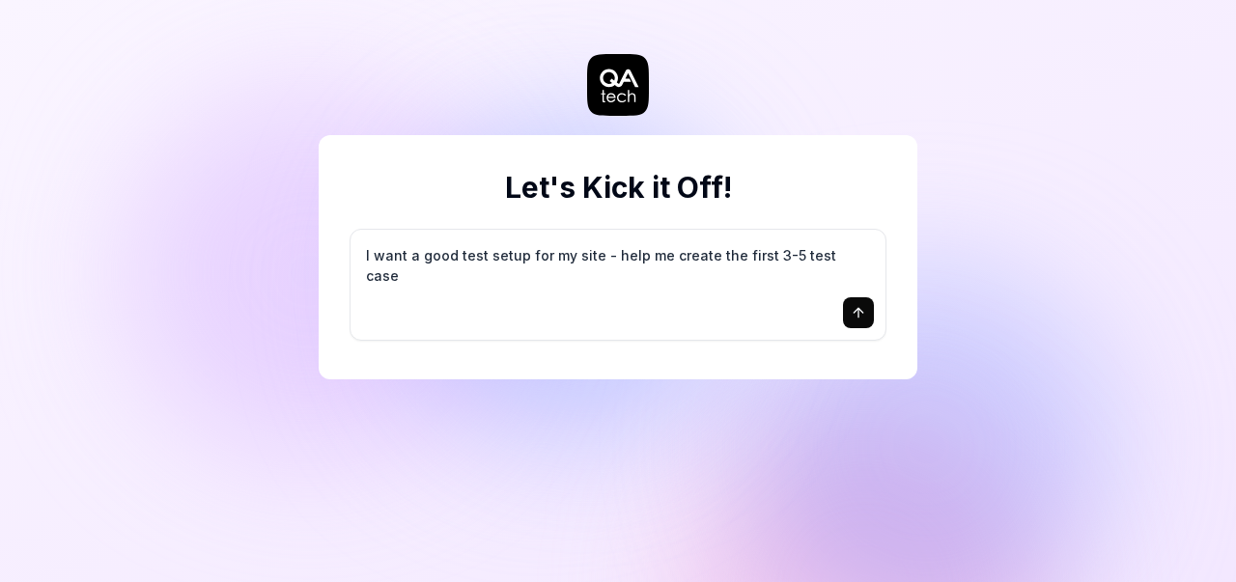
type textarea "I want a good test setup for my site - help me create the first 3-5 test cases"
click at [617, 314] on div at bounding box center [618, 312] width 512 height 31
click at [853, 306] on icon "submit" at bounding box center [857, 312] width 15 height 15
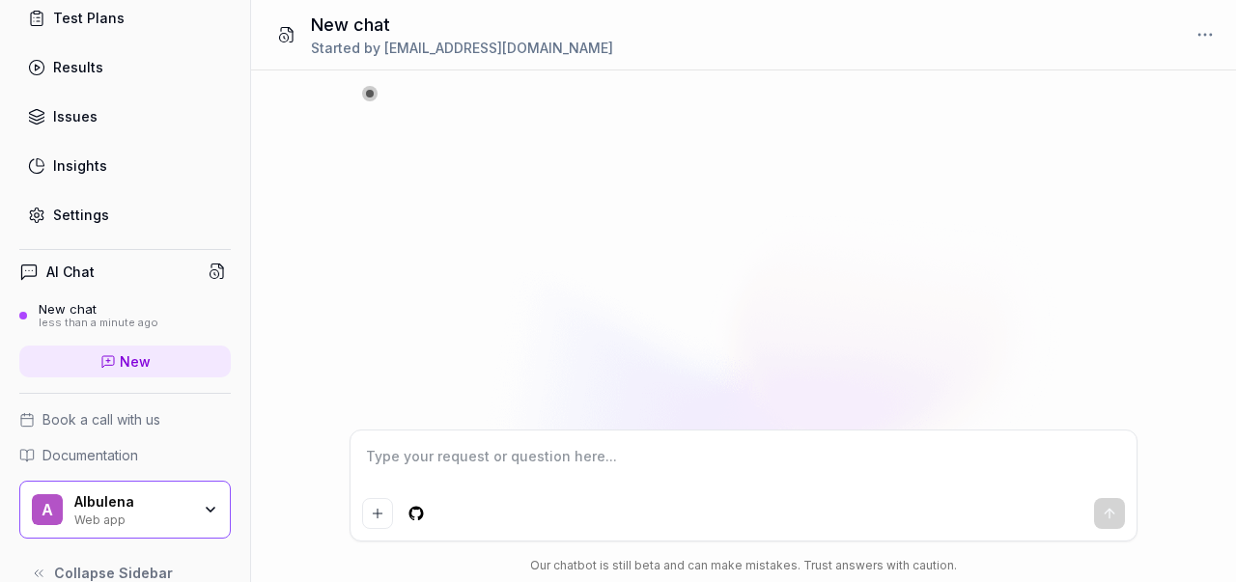
scroll to position [211, 0]
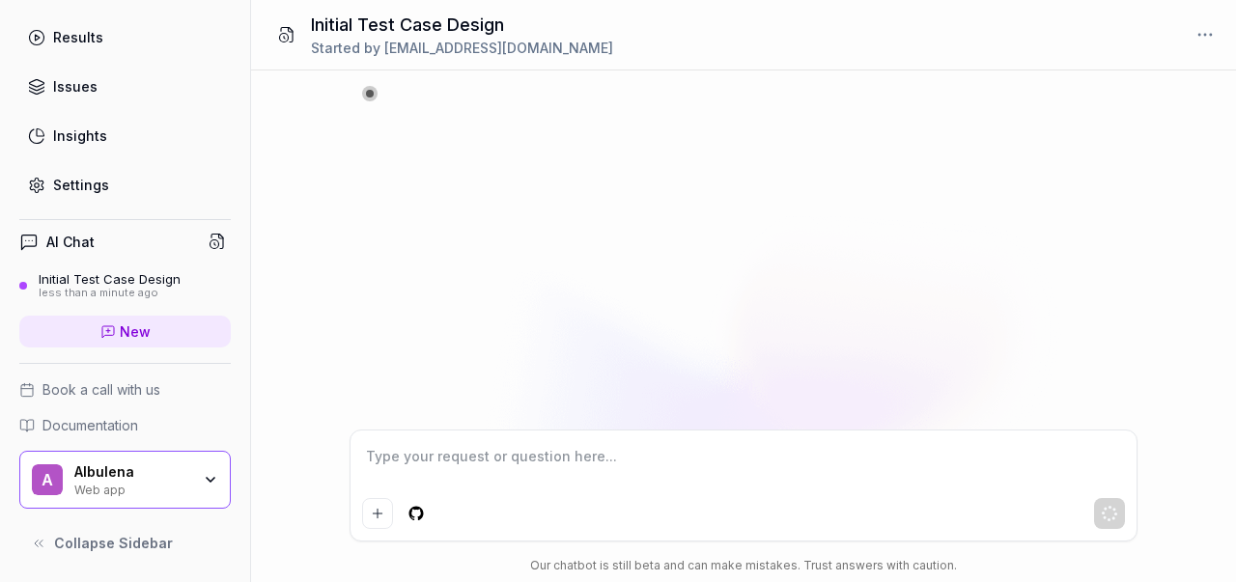
click at [601, 469] on textarea at bounding box center [743, 466] width 763 height 48
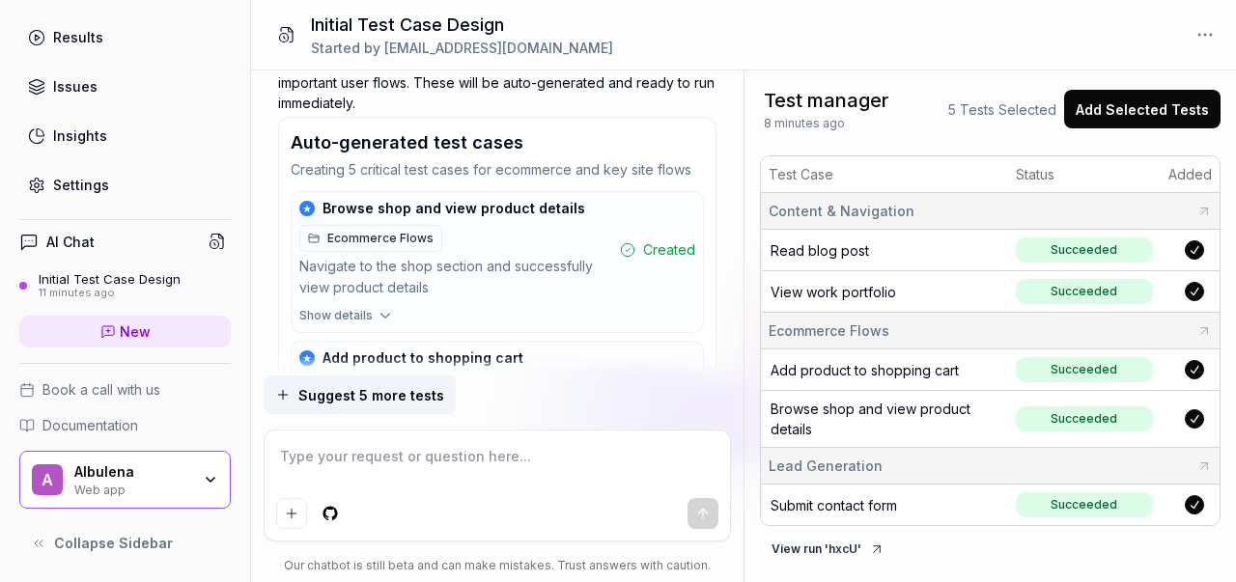
scroll to position [740, 0]
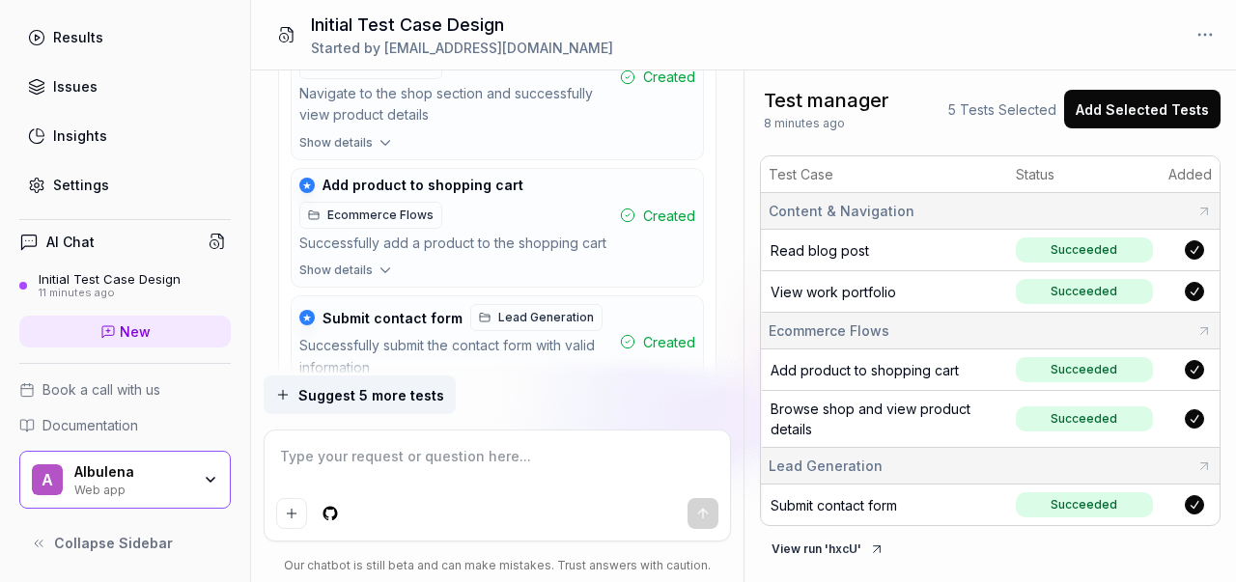
type textarea "*"
